Goal: Information Seeking & Learning: Learn about a topic

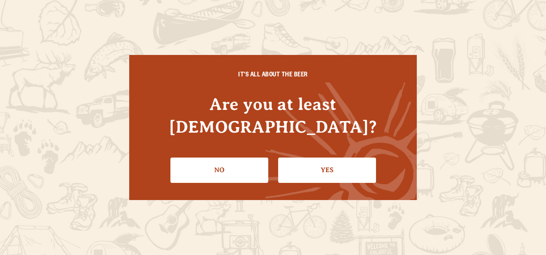
click at [346, 157] on link "Yes" at bounding box center [327, 169] width 98 height 25
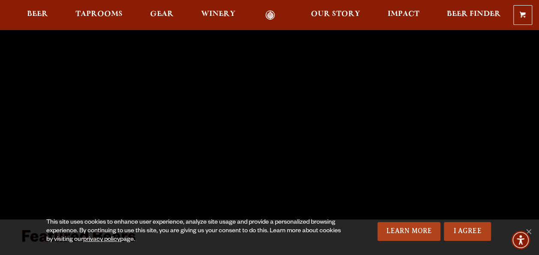
scroll to position [137, 0]
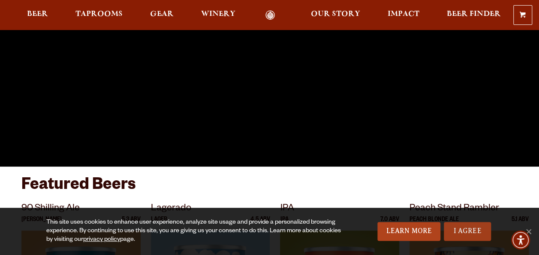
click at [458, 230] on link "I Agree" at bounding box center [467, 231] width 47 height 19
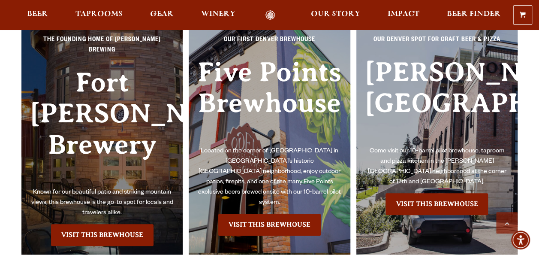
scroll to position [1803, 0]
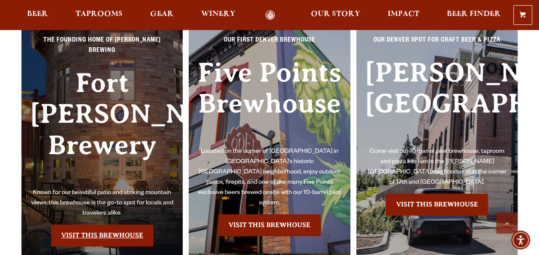
click at [103, 224] on link "Visit this Brewhouse" at bounding box center [102, 234] width 103 height 21
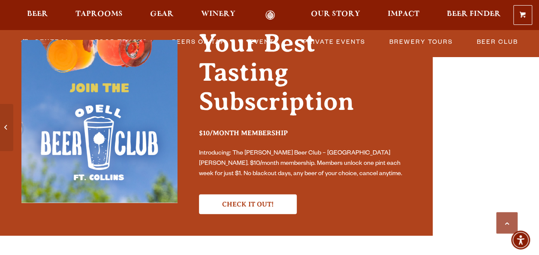
scroll to position [2559, 0]
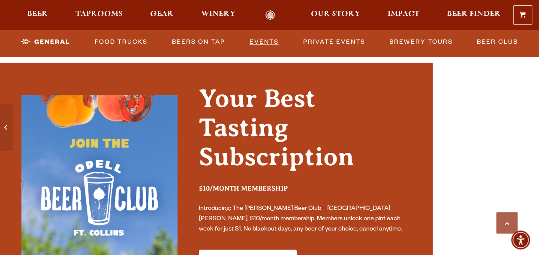
click at [266, 41] on link "Events" at bounding box center [264, 42] width 36 height 20
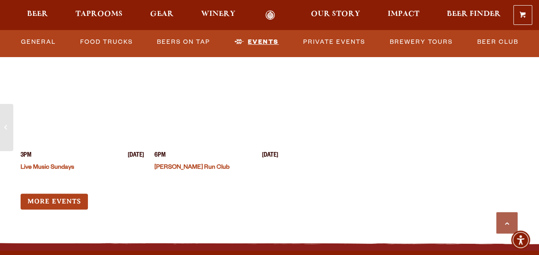
scroll to position [3398, 0]
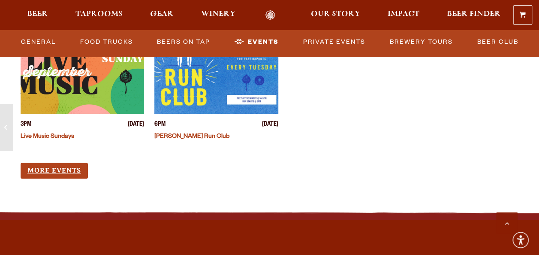
click at [65, 163] on link "More Events" at bounding box center [54, 171] width 67 height 16
click at [29, 124] on div "3PM Sunday September 28, 2025 Live Music Sundays 6PM Tuesday September 30, 2025…" at bounding box center [217, 105] width 392 height 147
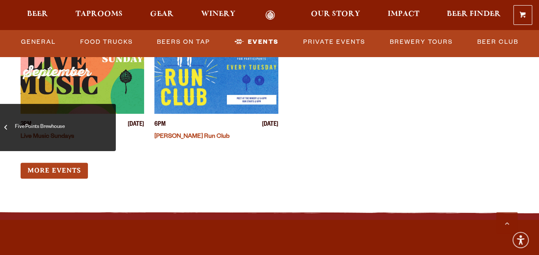
click at [9, 124] on span "Five Points Brewhouse" at bounding box center [57, 127] width 103 height 34
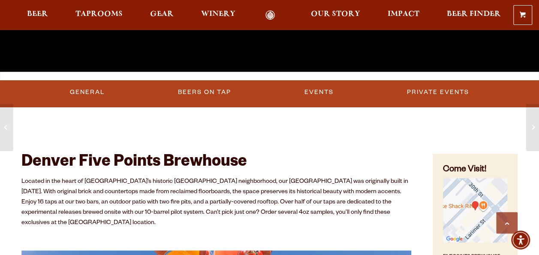
scroll to position [231, 0]
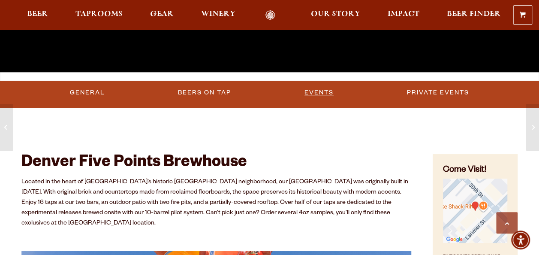
click at [324, 93] on link "Events" at bounding box center [319, 93] width 36 height 20
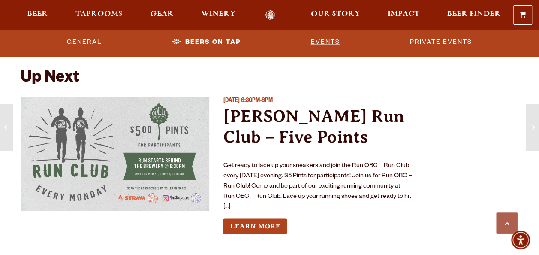
scroll to position [2352, 0]
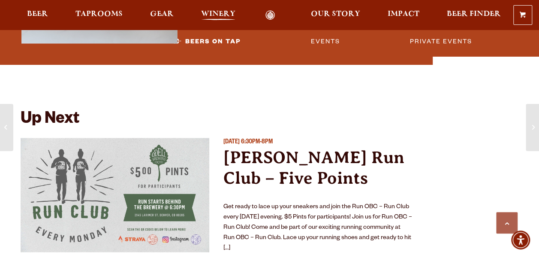
click at [217, 14] on span "Winery" at bounding box center [218, 14] width 34 height 7
